Goal: Information Seeking & Learning: Learn about a topic

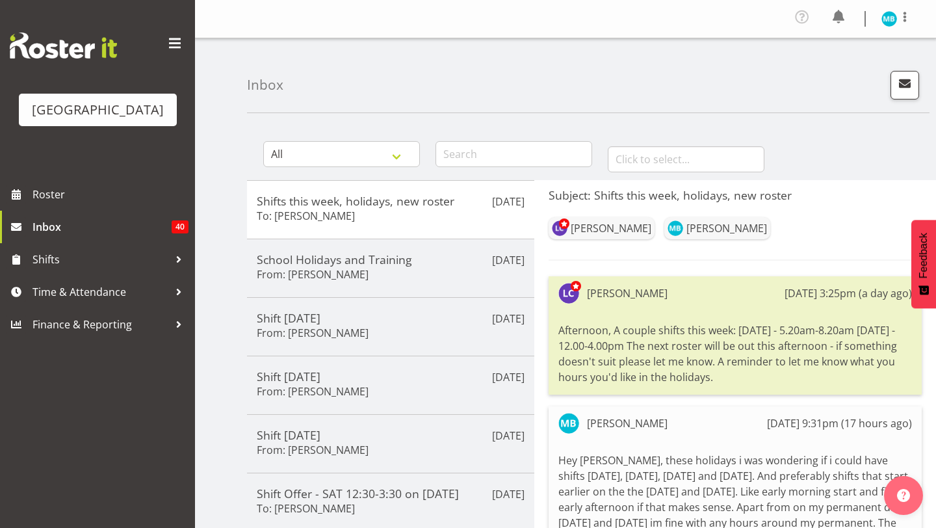
scroll to position [33, 0]
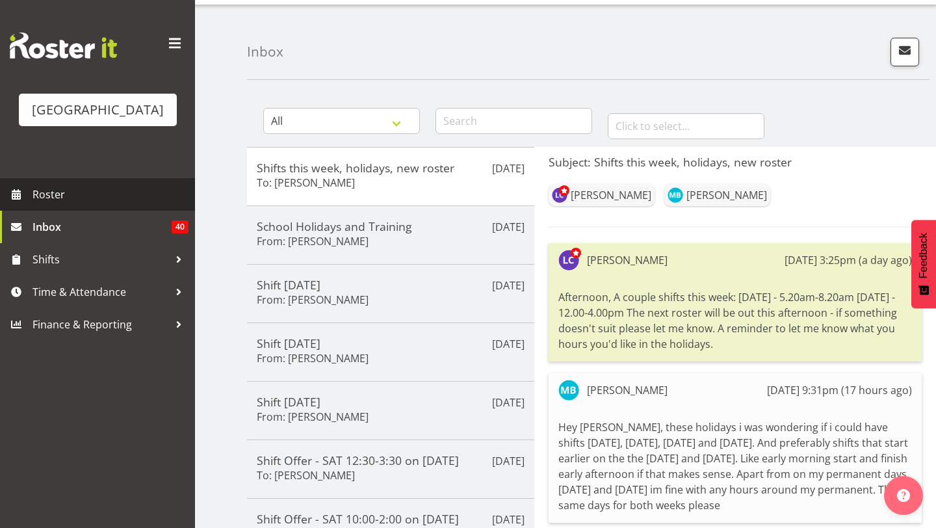
click at [125, 197] on span "Roster" at bounding box center [110, 194] width 156 height 19
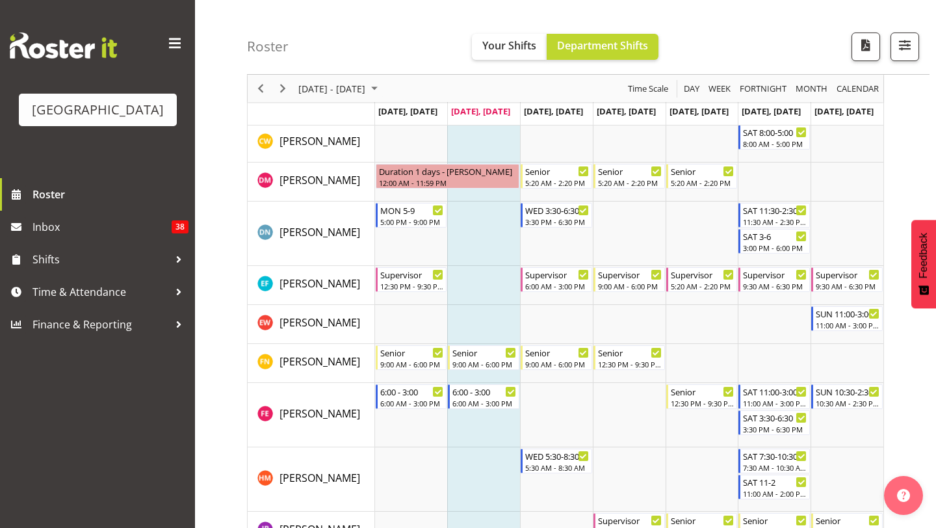
scroll to position [421, 0]
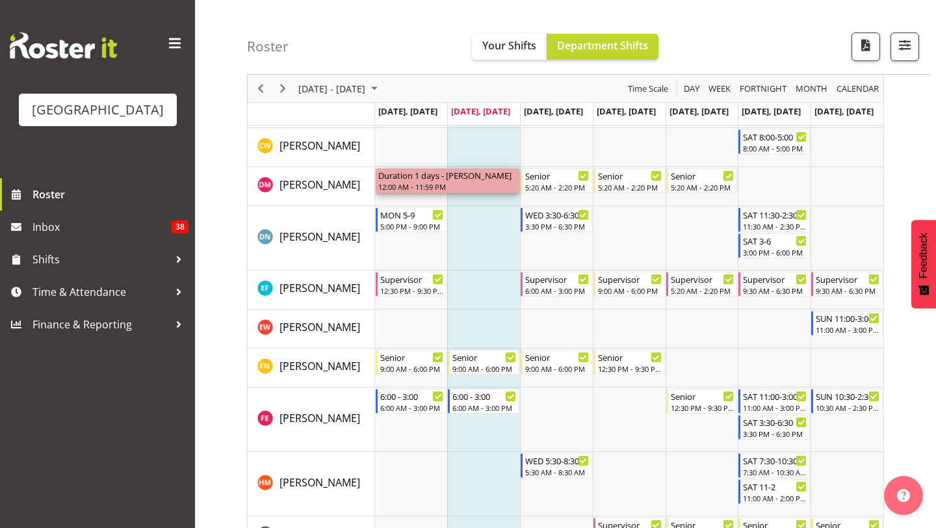
click at [421, 183] on div "12:00 AM - 11:59 PM" at bounding box center [447, 186] width 139 height 10
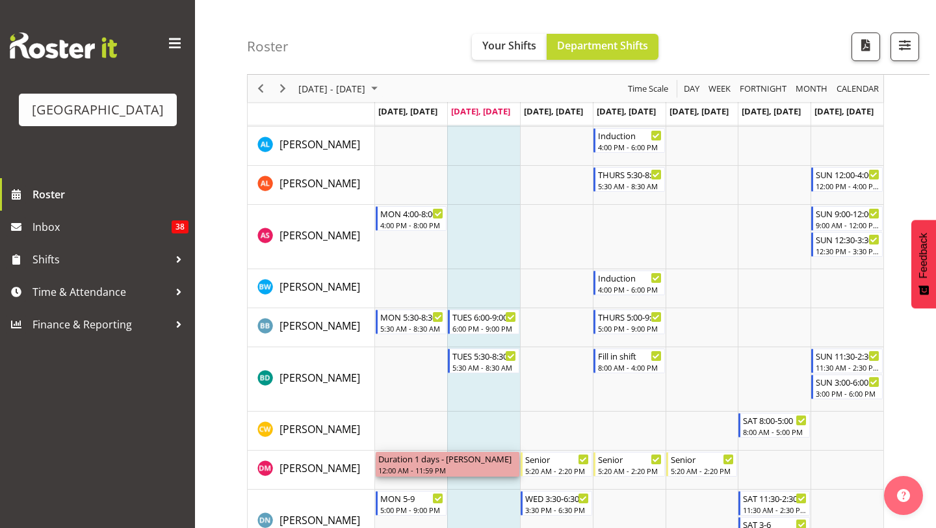
scroll to position [127, 0]
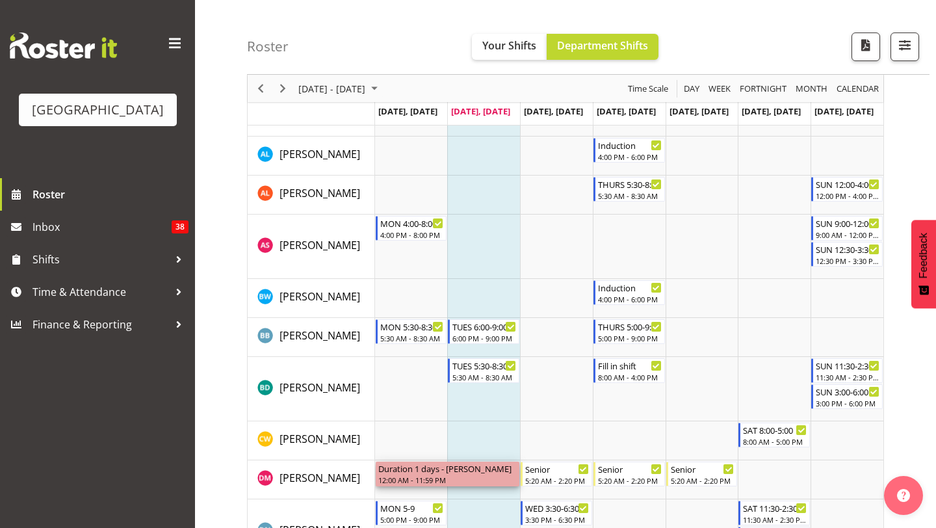
click at [450, 469] on div "Duration 1 days - [PERSON_NAME]" at bounding box center [447, 467] width 139 height 13
click at [457, 424] on td "Timeline Week of September 2, 2025" at bounding box center [483, 440] width 73 height 39
click at [434, 428] on td "Timeline Week of September 2, 2025" at bounding box center [411, 440] width 73 height 39
click at [440, 391] on td "Timeline Week of September 2, 2025" at bounding box center [411, 389] width 73 height 64
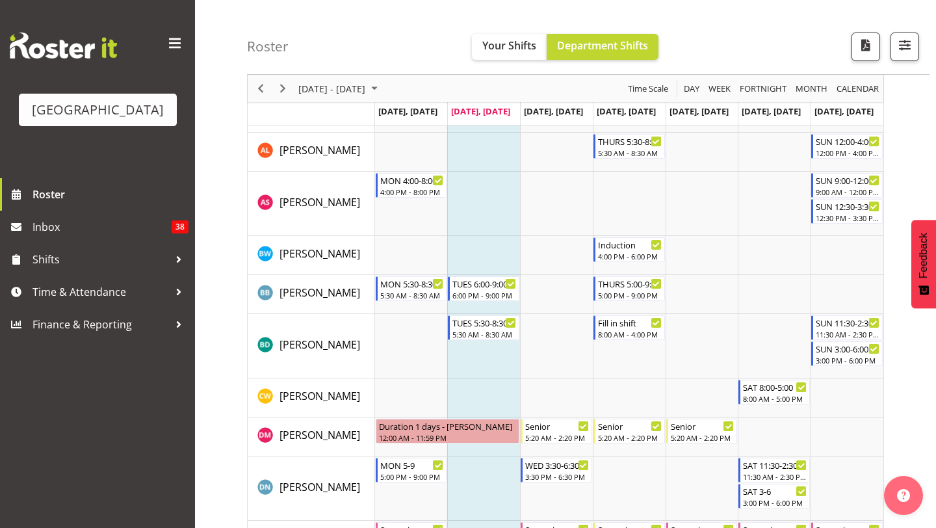
scroll to position [164, 0]
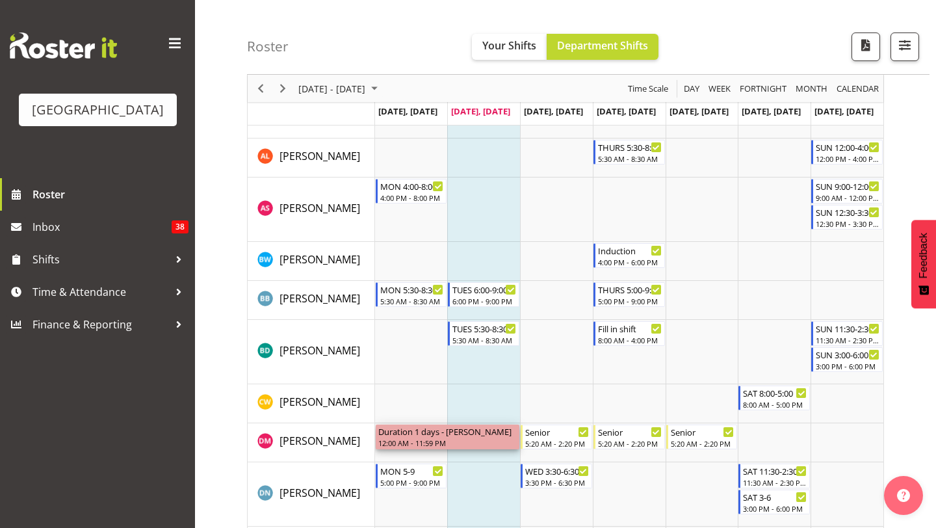
click at [469, 438] on div "12:00 AM - 11:59 PM" at bounding box center [447, 442] width 139 height 10
drag, startPoint x: 450, startPoint y: 432, endPoint x: 462, endPoint y: 222, distance: 209.6
drag, startPoint x: 422, startPoint y: 443, endPoint x: 444, endPoint y: 246, distance: 198.2
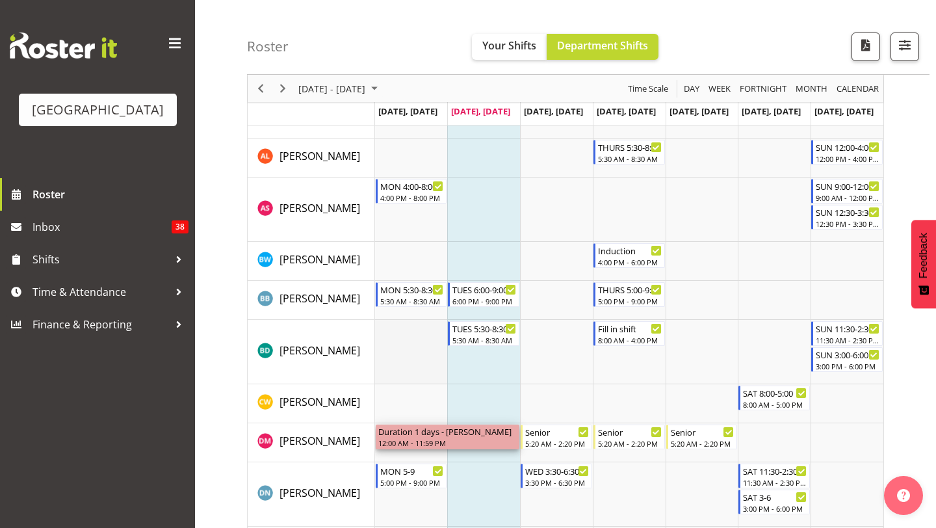
scroll to position [257, 0]
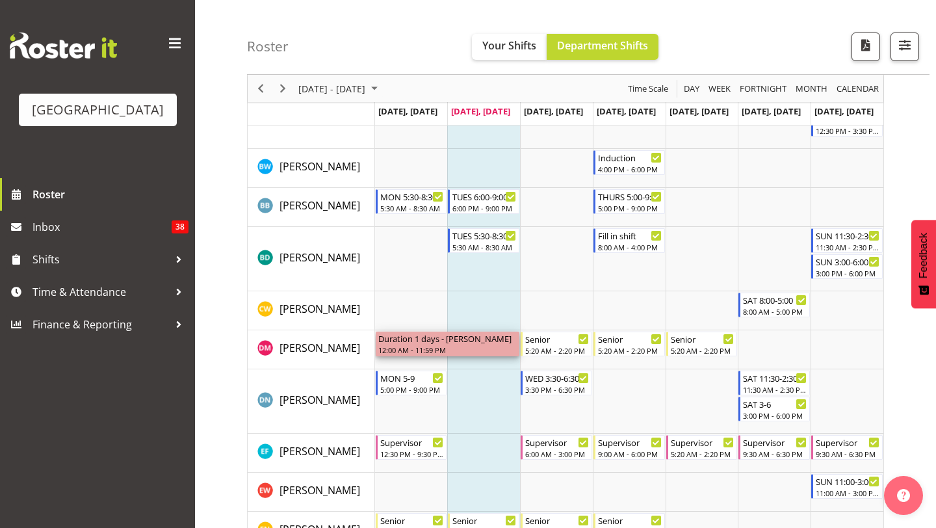
click at [473, 352] on div "12:00 AM - 11:59 PM" at bounding box center [447, 349] width 139 height 10
click at [475, 369] on td "Timeline Week of September 2, 2025" at bounding box center [483, 349] width 73 height 39
click at [434, 378] on div "Timeline Week of September 2, 2025" at bounding box center [439, 377] width 10 height 10
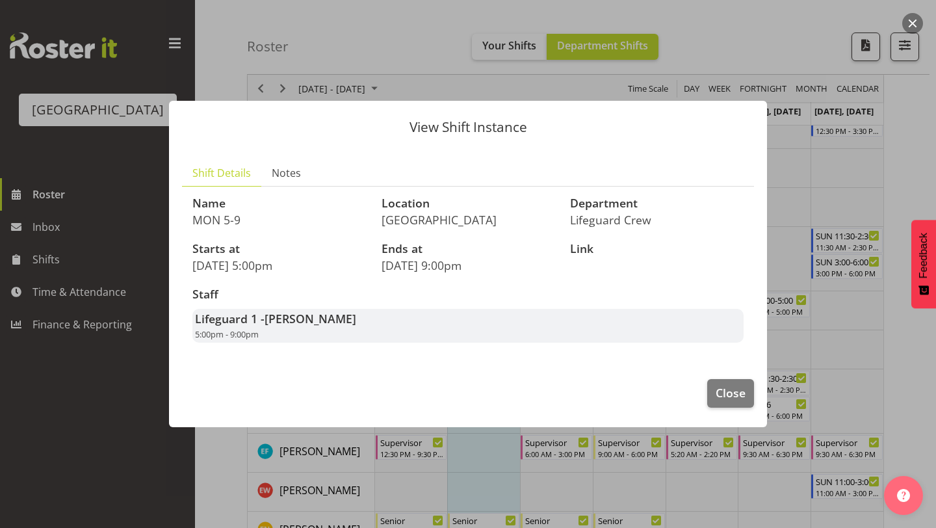
click at [846, 252] on div at bounding box center [468, 264] width 936 height 528
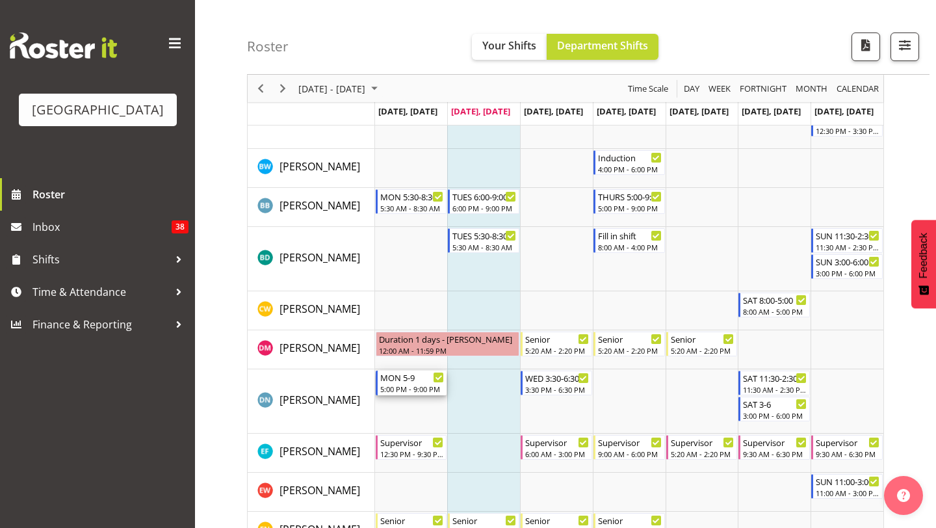
click at [433, 375] on div "[DATE] 5:00 PM - 9:00 PM" at bounding box center [411, 382] width 71 height 25
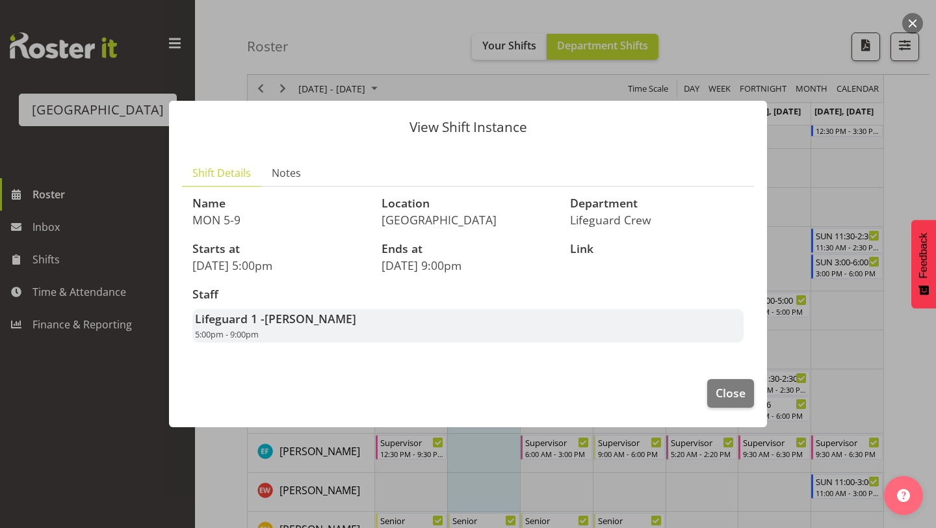
click at [740, 241] on div "Link" at bounding box center [656, 257] width 189 height 45
click at [736, 428] on div "View Shift Instance Shift Details Notes Name MON 5-9 Location [GEOGRAPHIC_DATA]…" at bounding box center [468, 263] width 624 height 391
click at [736, 394] on span "Close" at bounding box center [731, 392] width 30 height 17
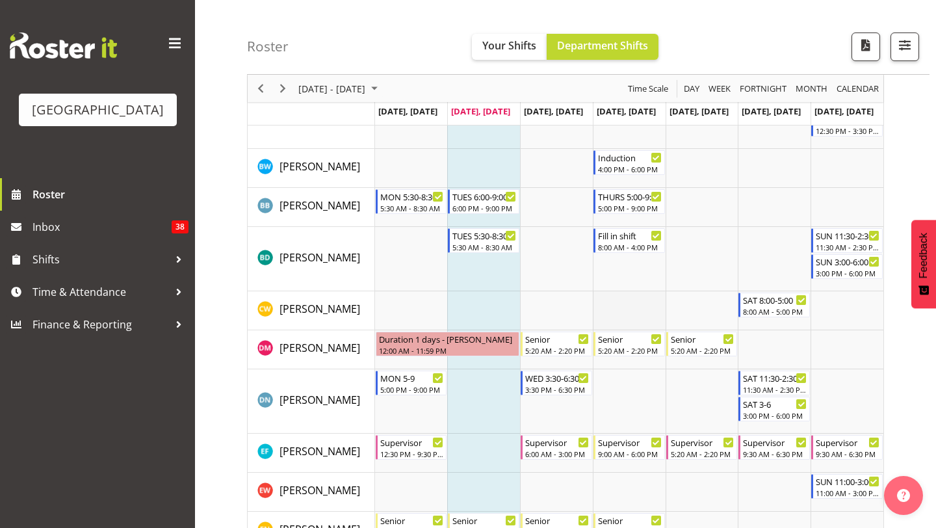
scroll to position [0, 0]
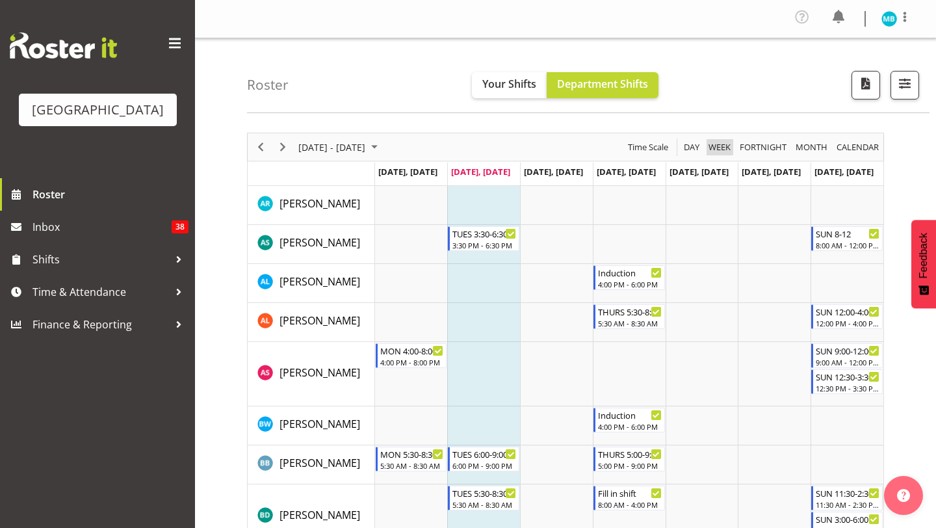
click at [712, 150] on span "Week" at bounding box center [719, 147] width 25 height 16
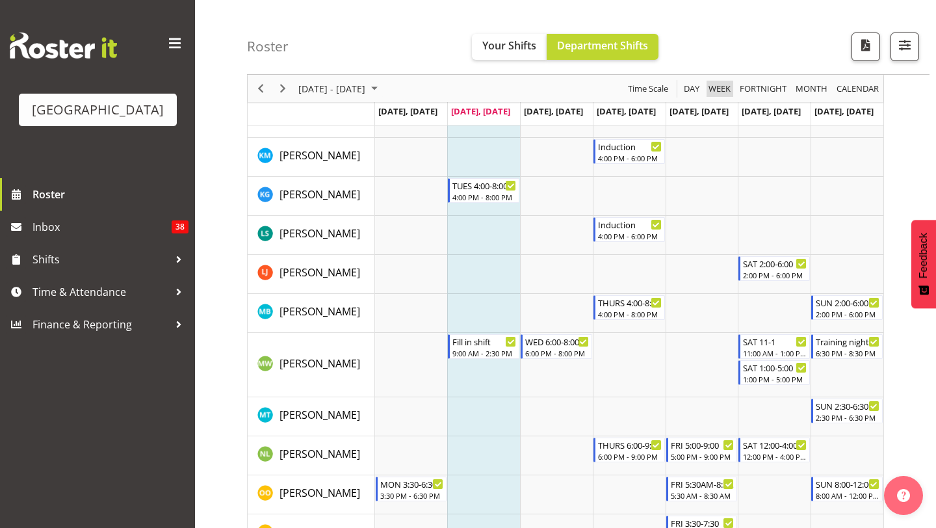
scroll to position [1021, 0]
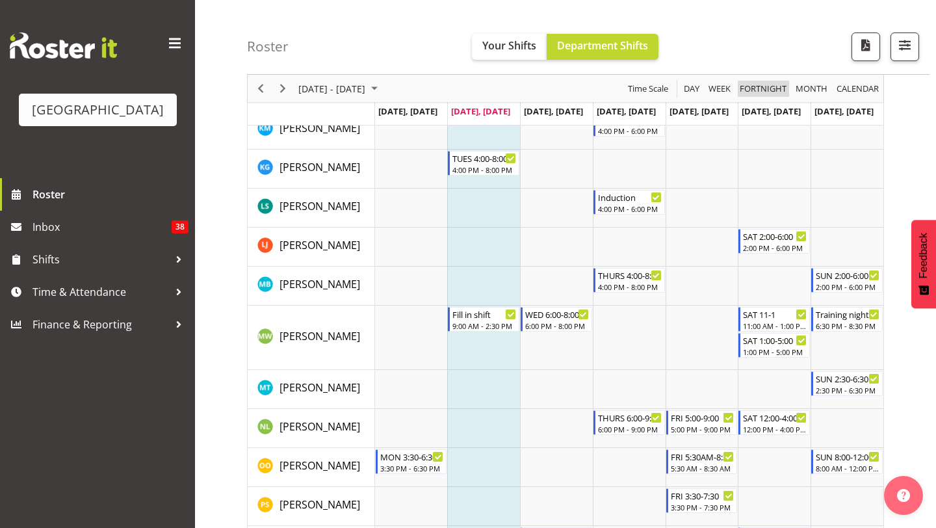
click at [751, 87] on span "Fortnight" at bounding box center [762, 89] width 49 height 16
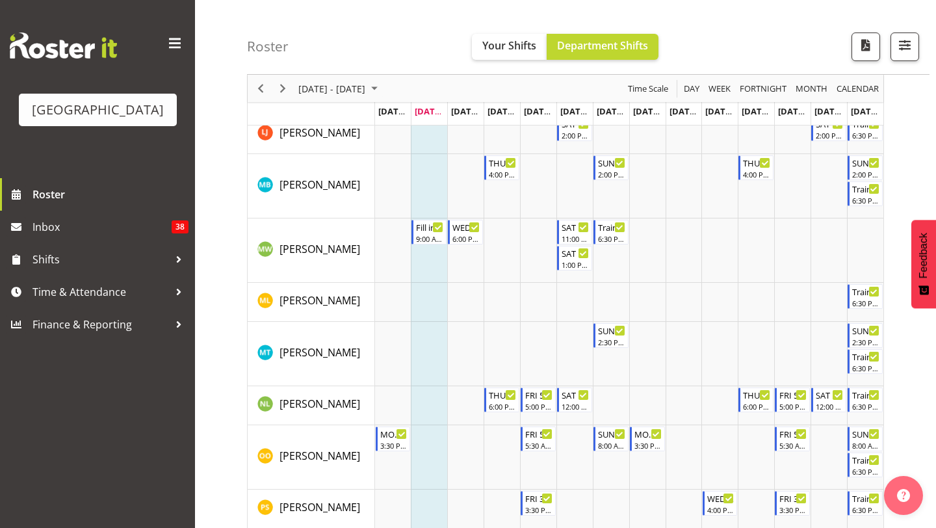
scroll to position [1410, 0]
